Goal: Information Seeking & Learning: Find contact information

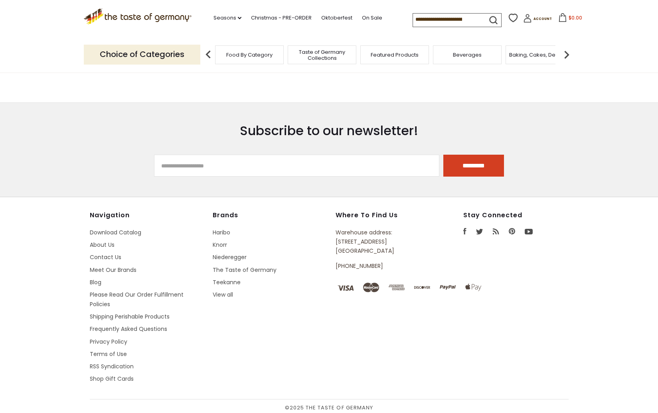
scroll to position [164, 0]
click at [105, 255] on link "Contact Us" at bounding box center [106, 258] width 32 height 8
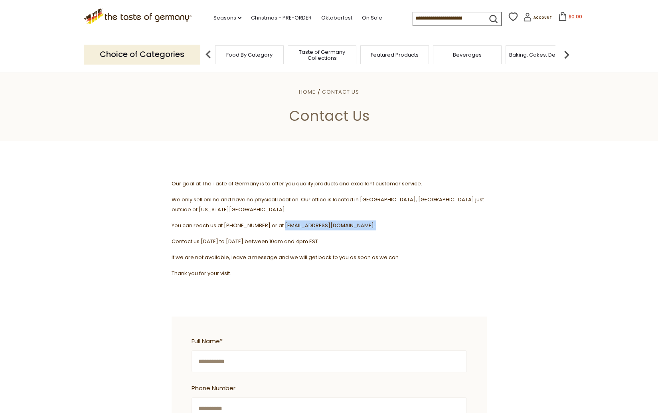
drag, startPoint x: 280, startPoint y: 215, endPoint x: 400, endPoint y: 219, distance: 120.2
click at [400, 219] on div "**********" at bounding box center [329, 410] width 327 height 462
copy div "contact@thetasteofgermany.com."
drag, startPoint x: 279, startPoint y: 215, endPoint x: 366, endPoint y: 216, distance: 87.4
click at [366, 222] on span "You can reach us at [PHONE_NUMBER] or at [EMAIL_ADDRESS][DOMAIN_NAME]." at bounding box center [273, 226] width 203 height 8
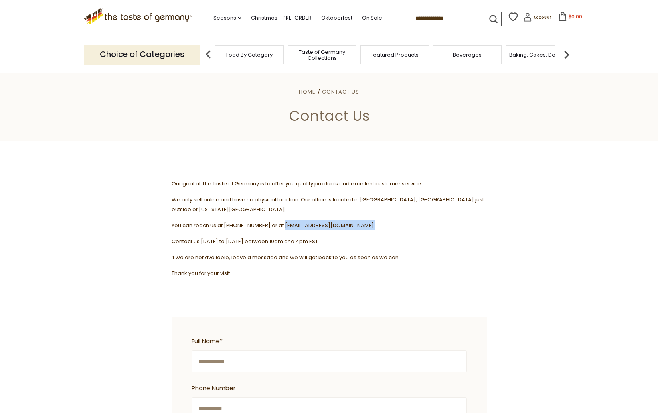
copy span "[EMAIL_ADDRESS][DOMAIN_NAME]"
